Goal: Go to known website: Access a specific website the user already knows

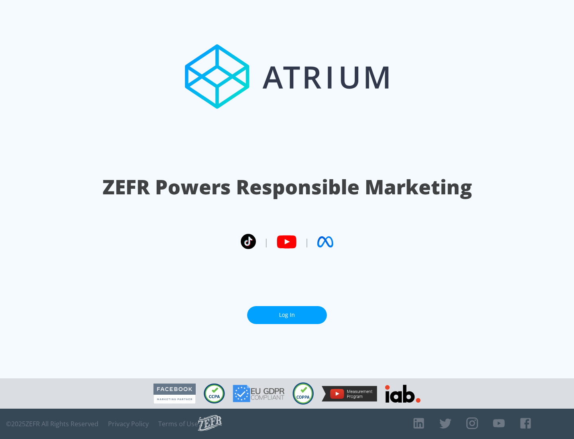
click at [287, 315] on link "Log In" at bounding box center [287, 315] width 80 height 18
